Goal: Check status: Check status

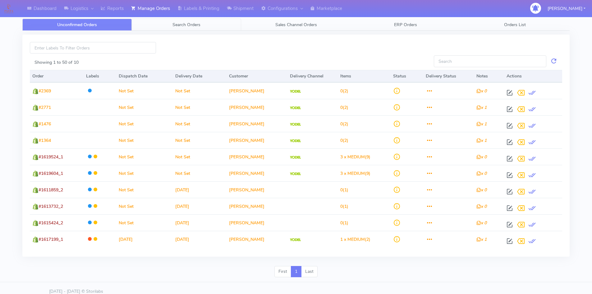
click at [172, 27] on link "Search Orders" at bounding box center [186, 25] width 109 height 12
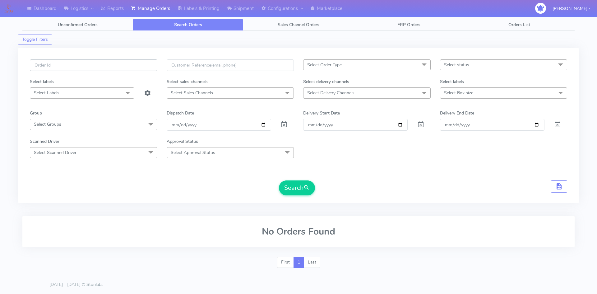
click at [69, 64] on input "text" at bounding box center [93, 64] width 127 height 11
drag, startPoint x: 55, startPoint y: 65, endPoint x: 37, endPoint y: 65, distance: 18.3
click at [37, 65] on input "#1602067_1" at bounding box center [93, 64] width 127 height 11
paste input "16262"
type input "#1616262_1"
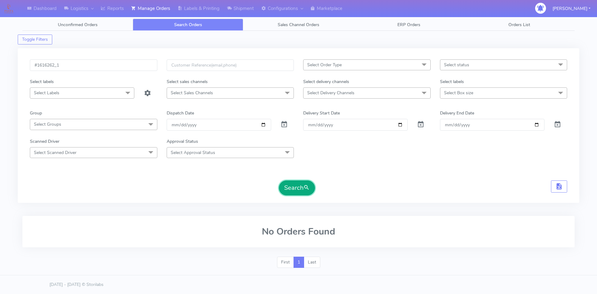
click at [305, 188] on span "submit" at bounding box center [306, 187] width 6 height 8
click at [285, 123] on span at bounding box center [283, 126] width 7 height 6
click at [297, 184] on button "Search" at bounding box center [297, 187] width 36 height 15
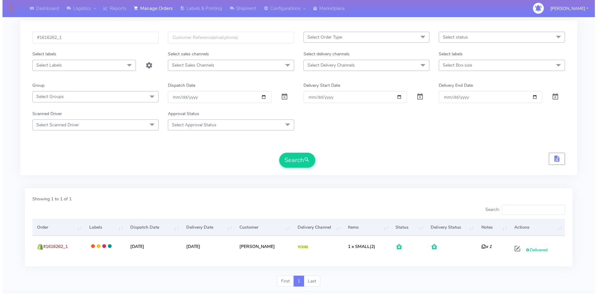
scroll to position [44, 0]
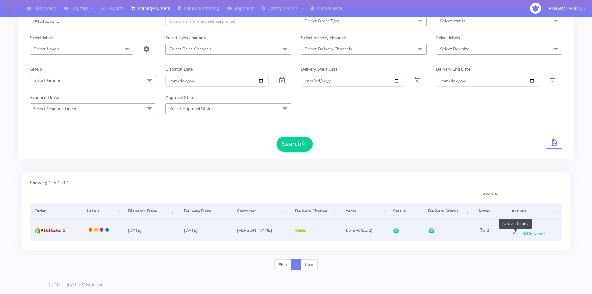
click at [514, 231] on span at bounding box center [514, 234] width 11 height 6
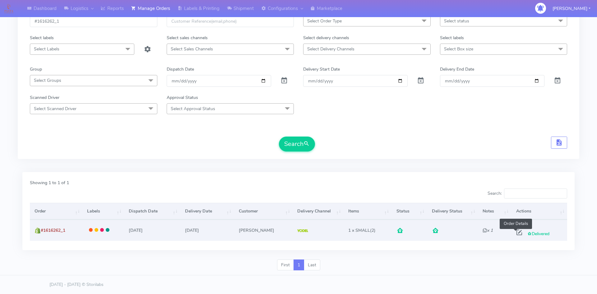
select select "5"
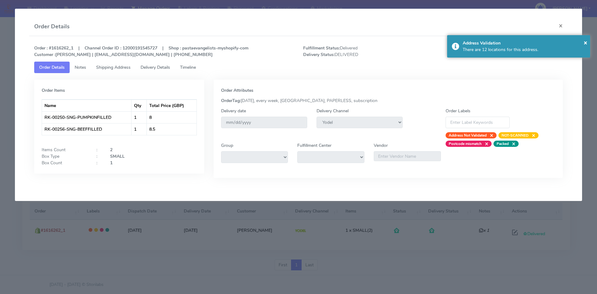
click at [166, 65] on span "Delivery Details" at bounding box center [155, 67] width 30 height 6
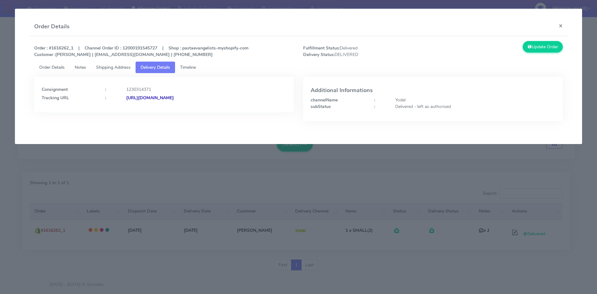
click at [129, 64] on link "Shipping Address" at bounding box center [113, 67] width 44 height 11
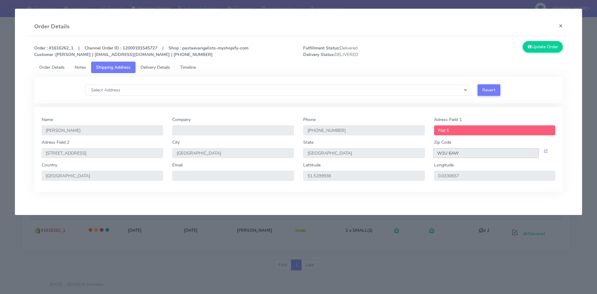
drag, startPoint x: 466, startPoint y: 153, endPoint x: 397, endPoint y: 155, distance: 68.7
click at [397, 155] on div "[GEOGRAPHIC_DATA] [STREET_ADDRESS]" at bounding box center [298, 150] width 523 height 23
